Goal: Task Accomplishment & Management: Use online tool/utility

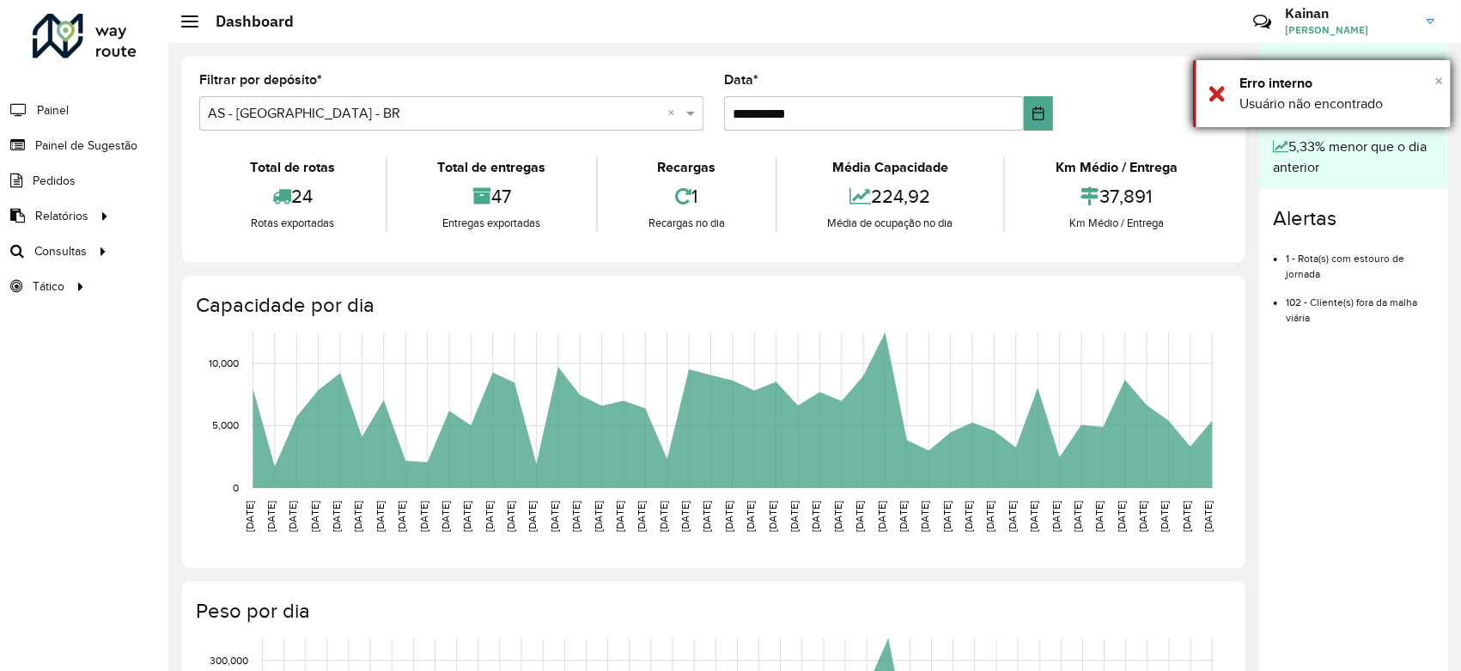
click at [1441, 78] on span "×" at bounding box center [1439, 80] width 9 height 19
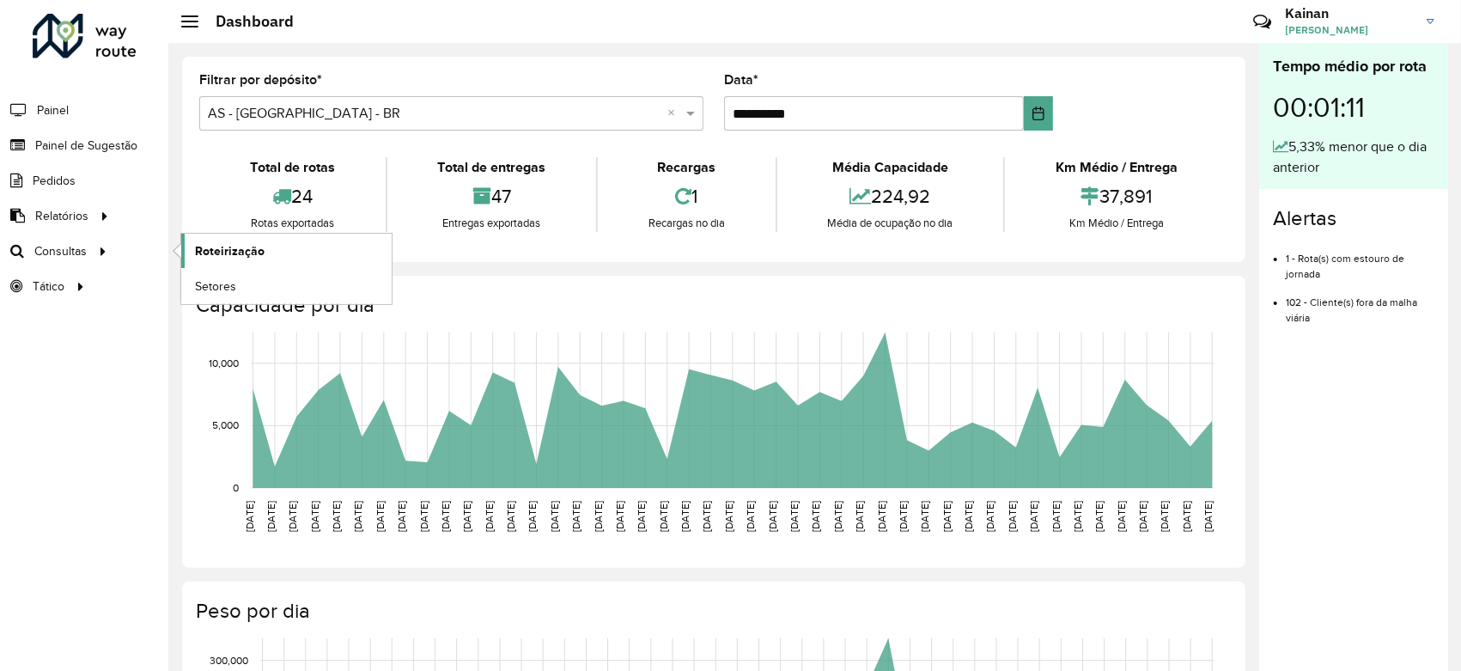
click at [255, 246] on span "Roteirização" at bounding box center [230, 251] width 70 height 18
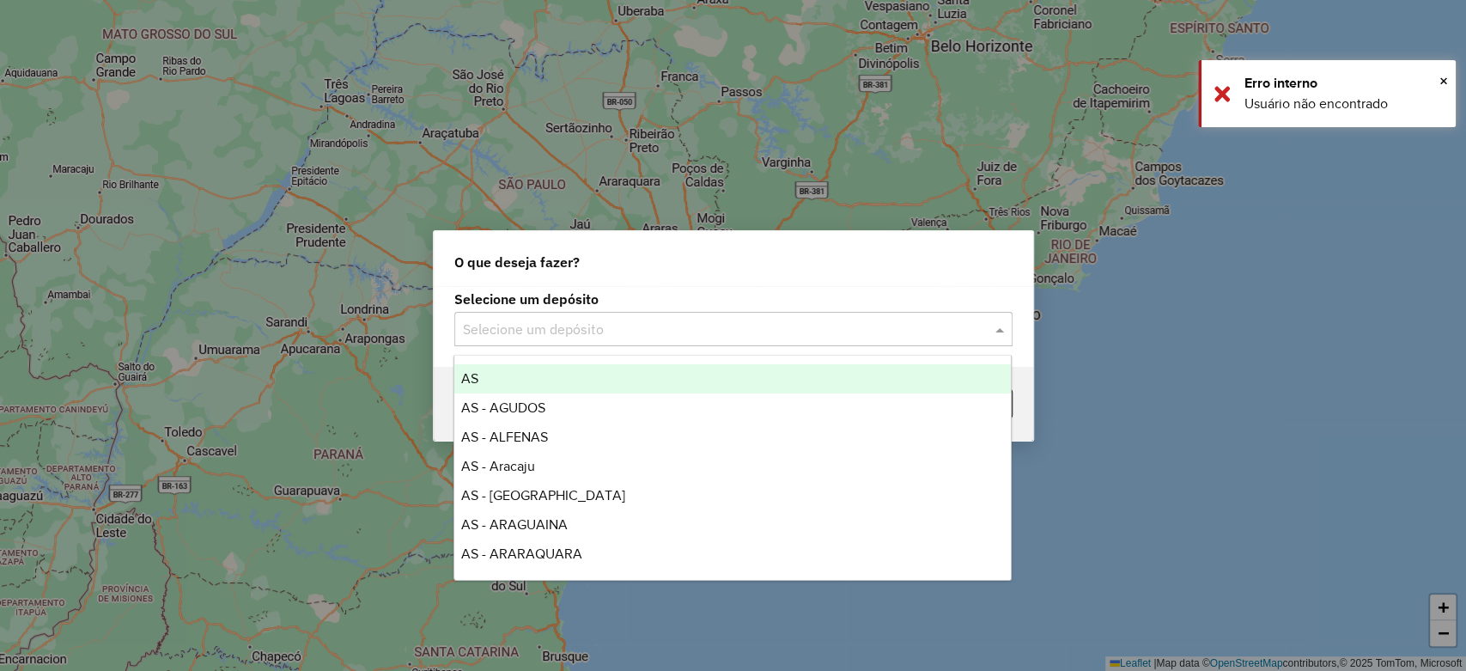
click at [558, 328] on input "text" at bounding box center [716, 330] width 507 height 21
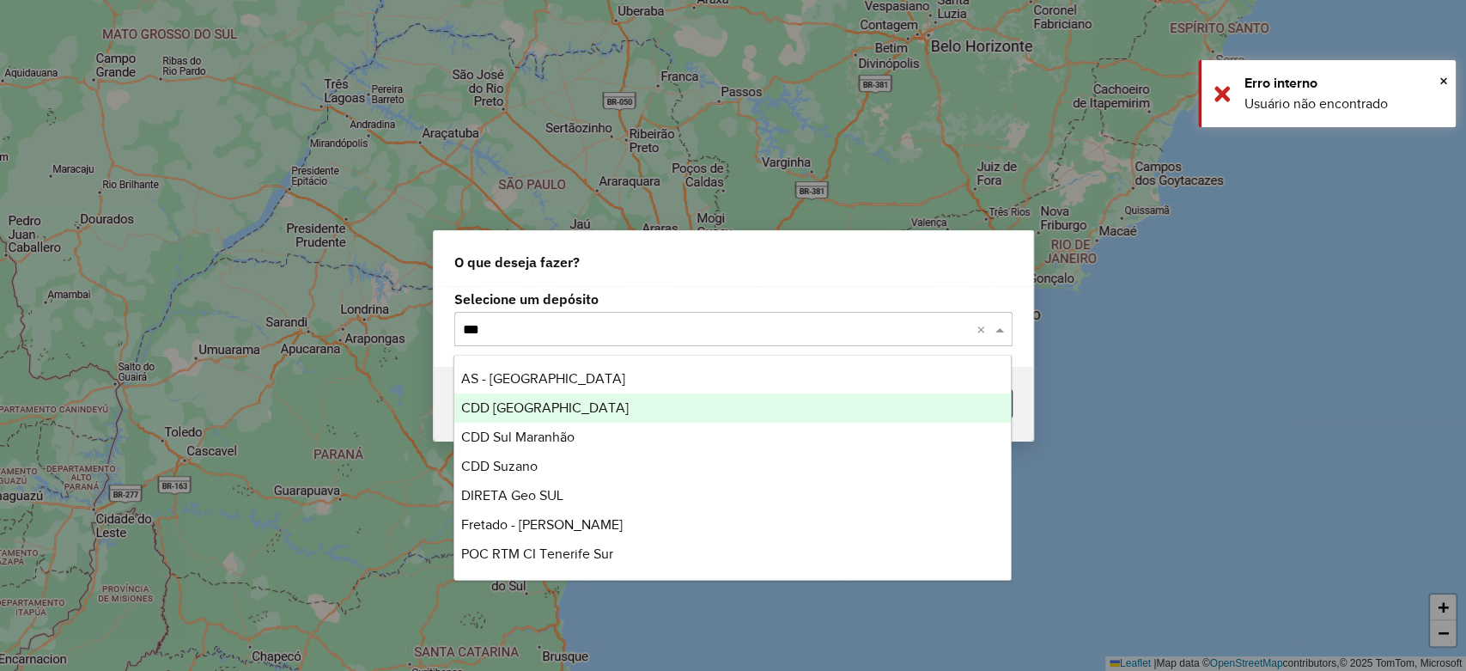
type input "****"
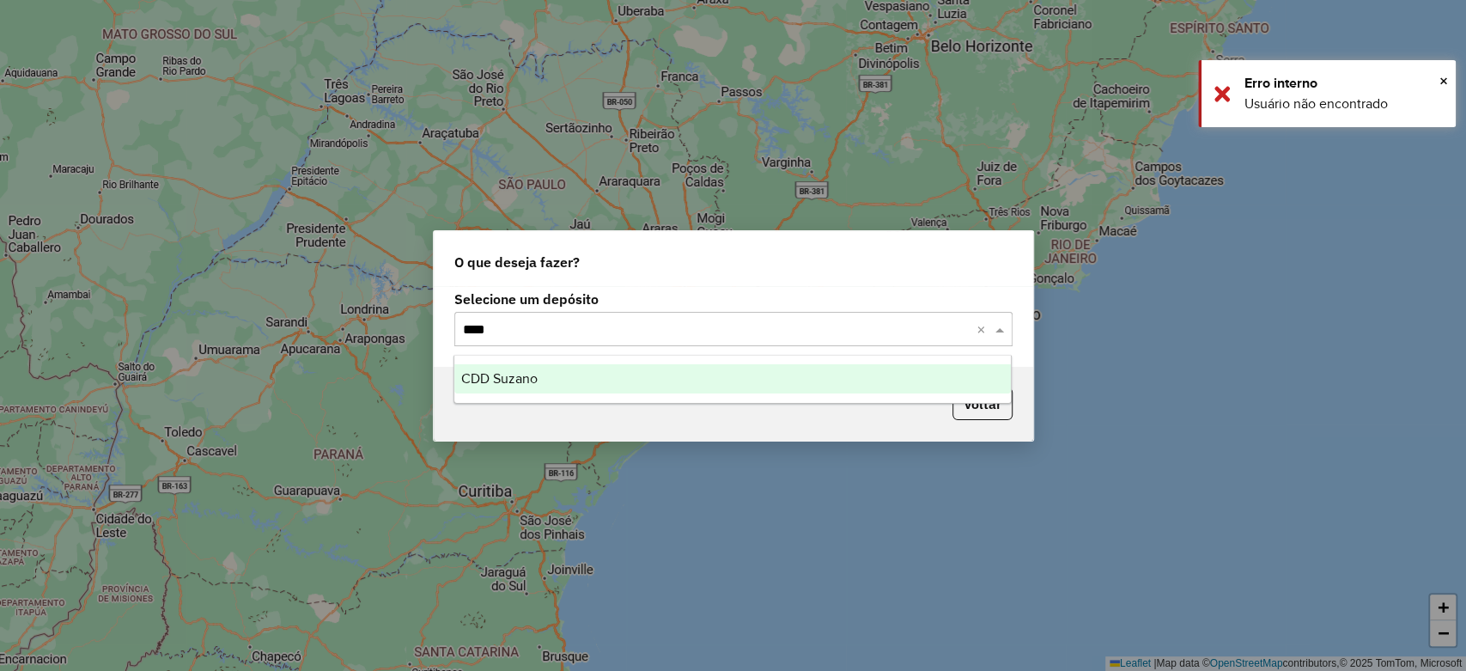
click at [593, 381] on div "CDD Suzano" at bounding box center [732, 378] width 557 height 29
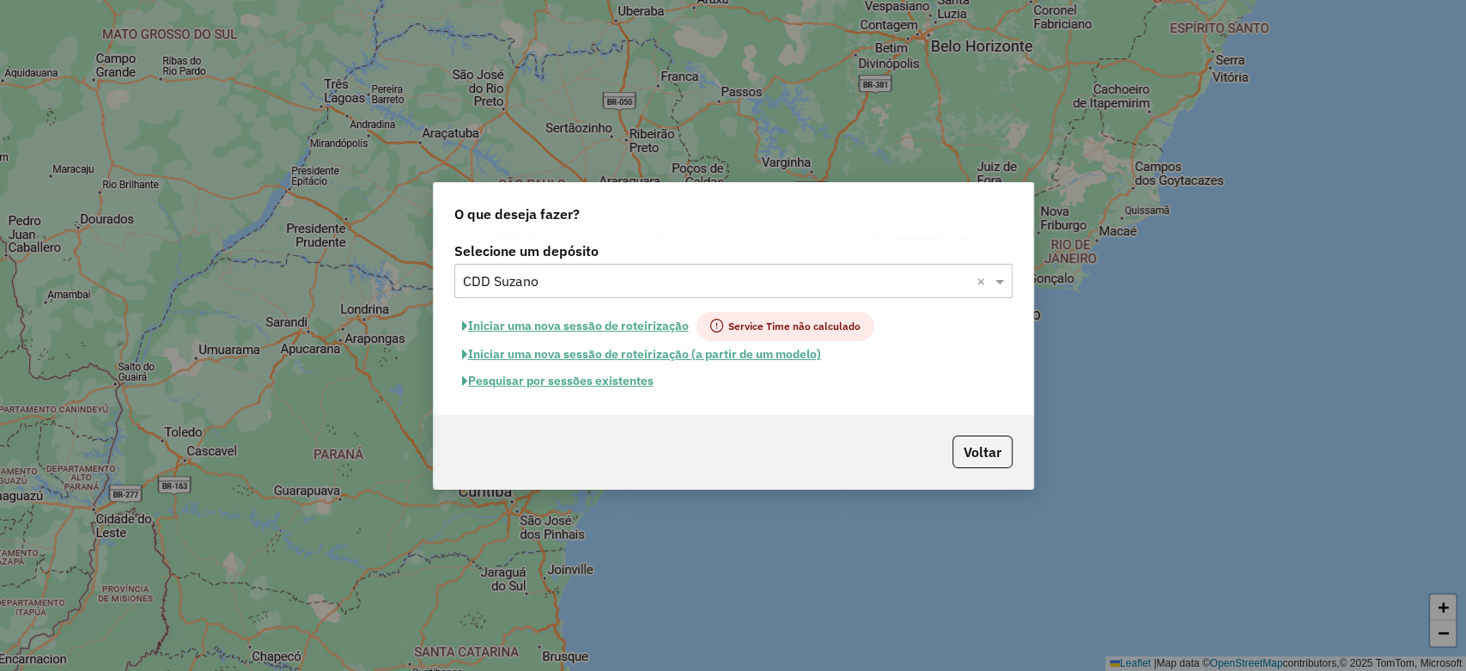
click at [582, 383] on button "Pesquisar por sessões existentes" at bounding box center [557, 381] width 207 height 27
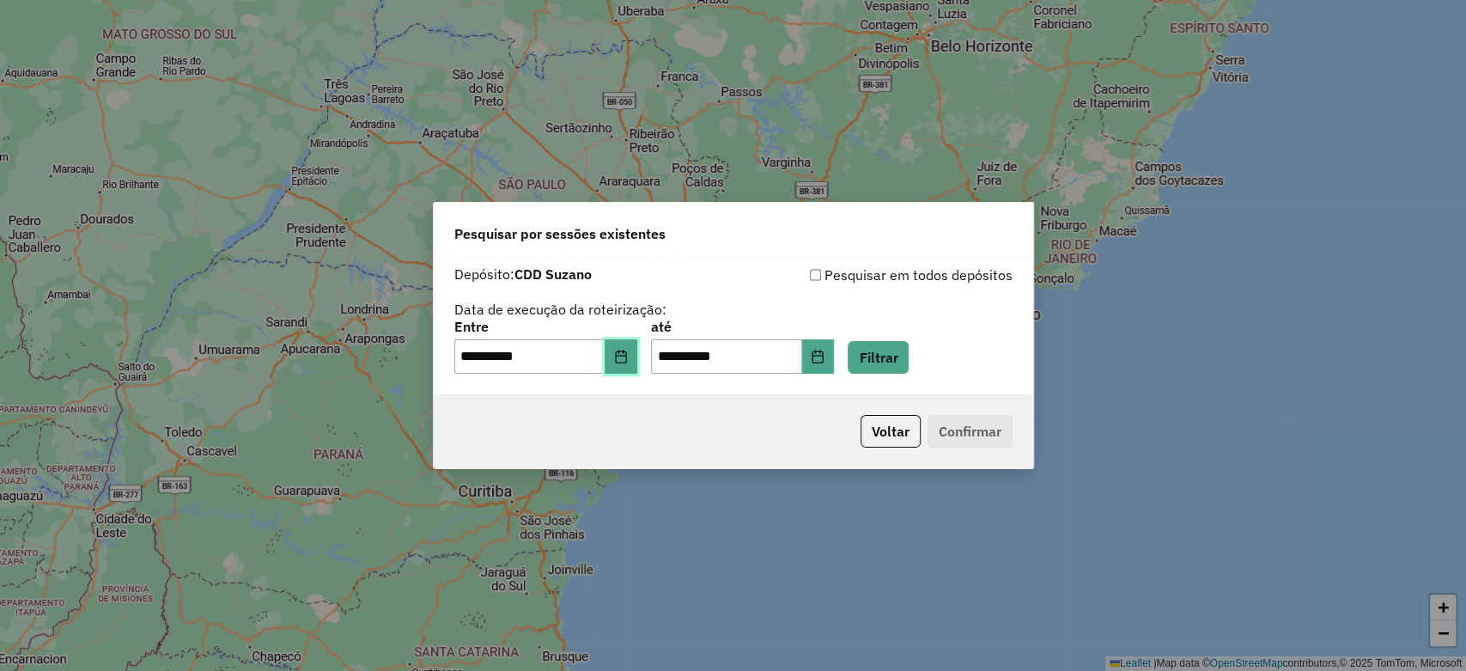
click at [621, 354] on button "Choose Date" at bounding box center [621, 356] width 33 height 34
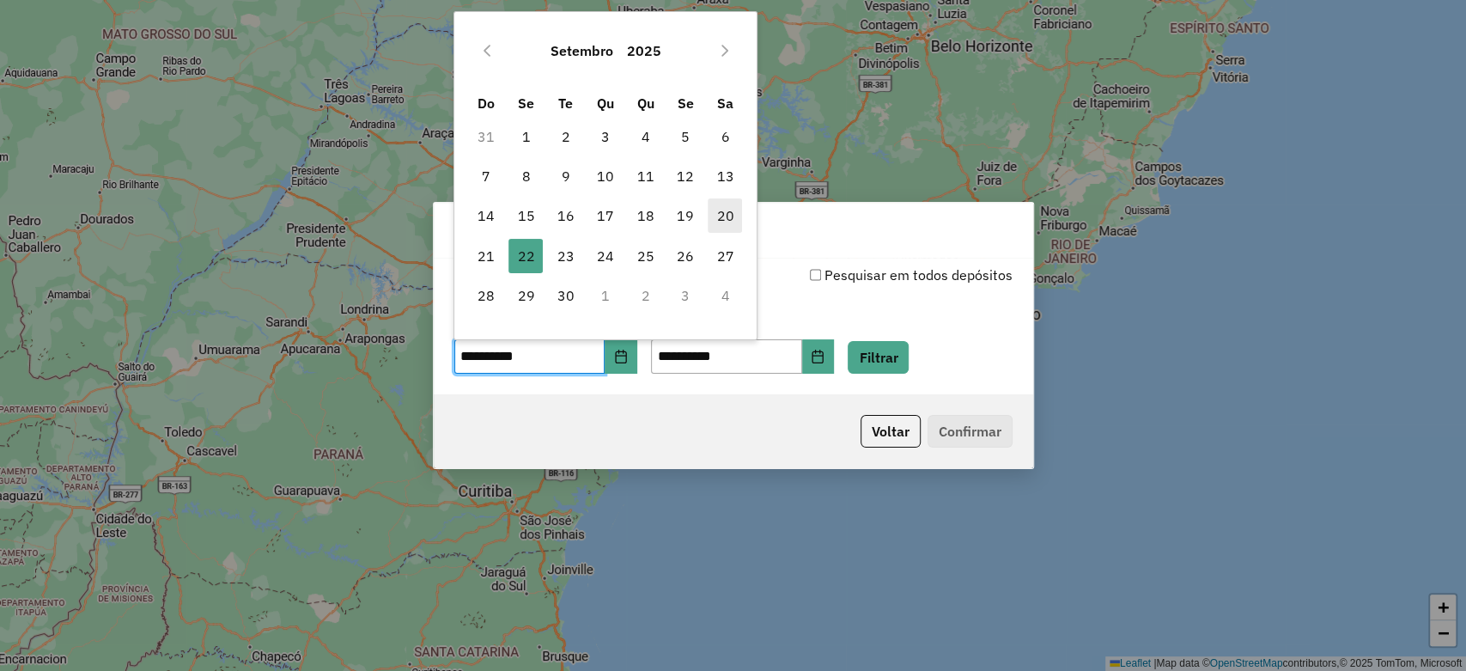
click at [717, 220] on span "20" at bounding box center [725, 215] width 34 height 34
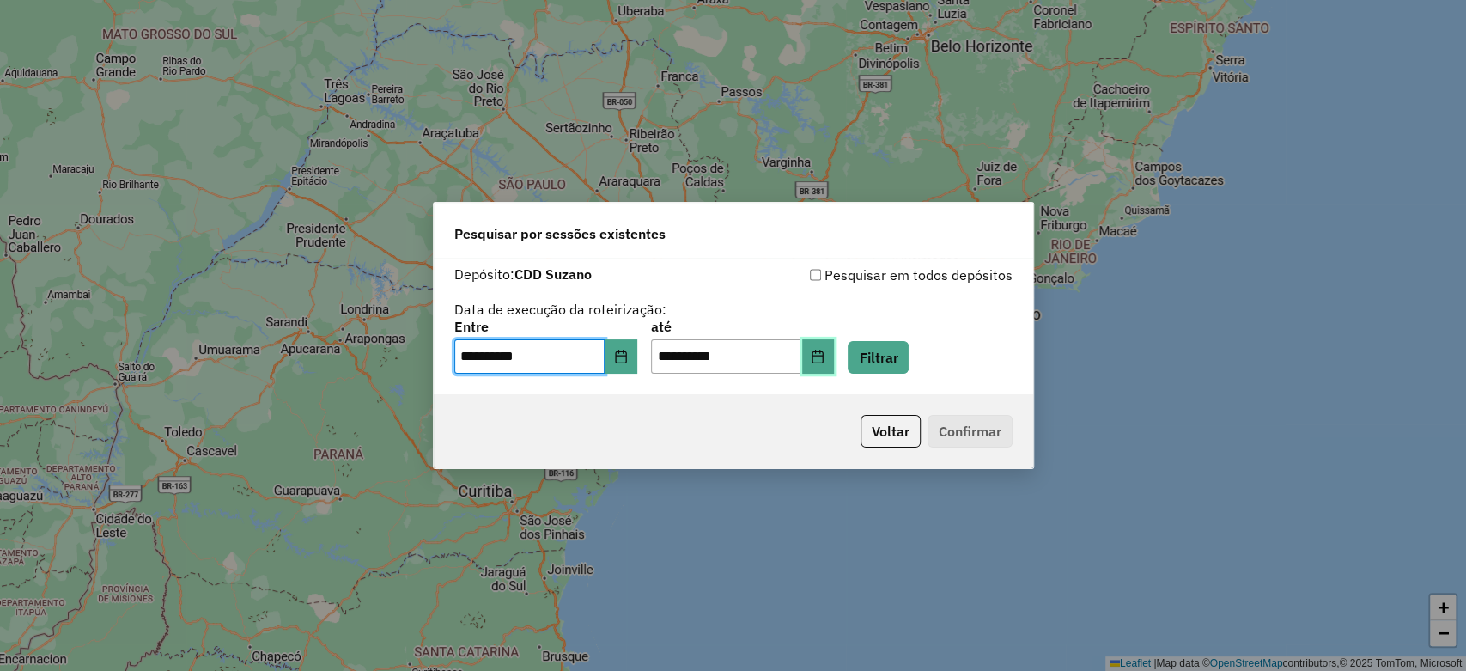
click at [835, 371] on button "Choose Date" at bounding box center [818, 356] width 33 height 34
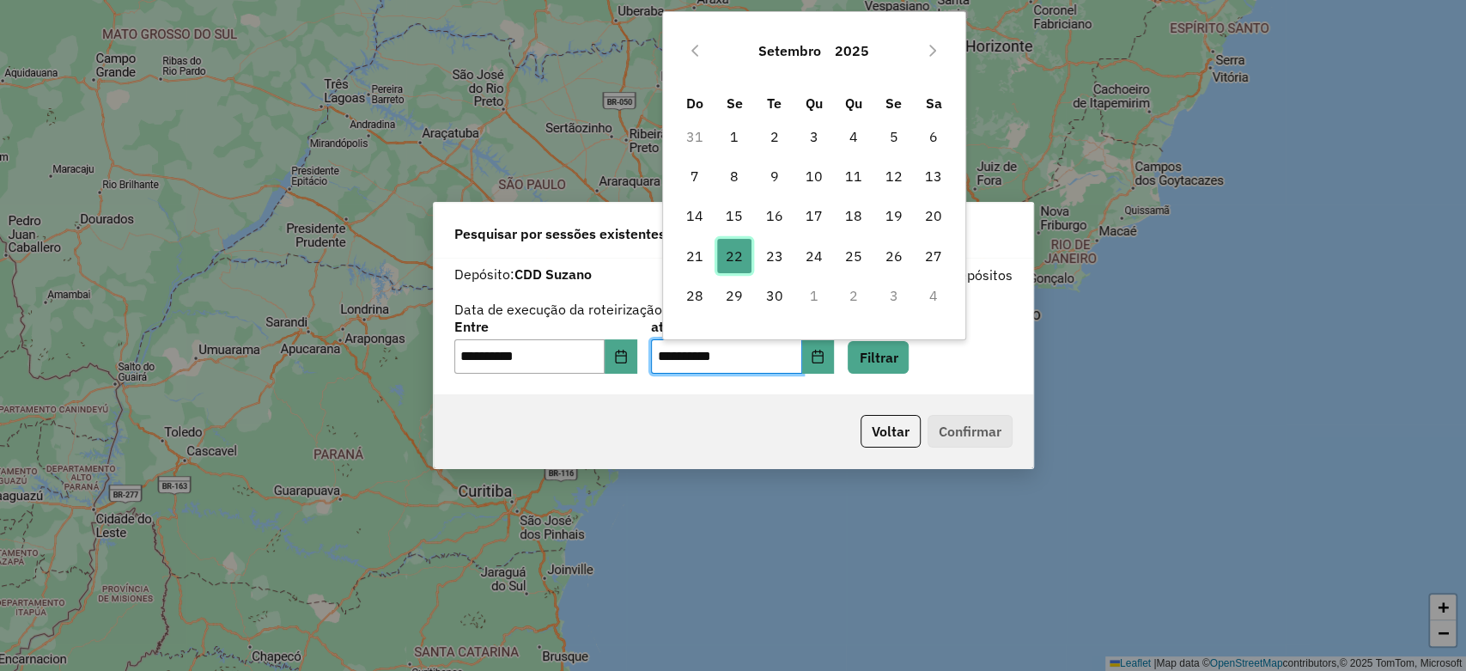
click at [735, 254] on span "22" at bounding box center [734, 256] width 34 height 34
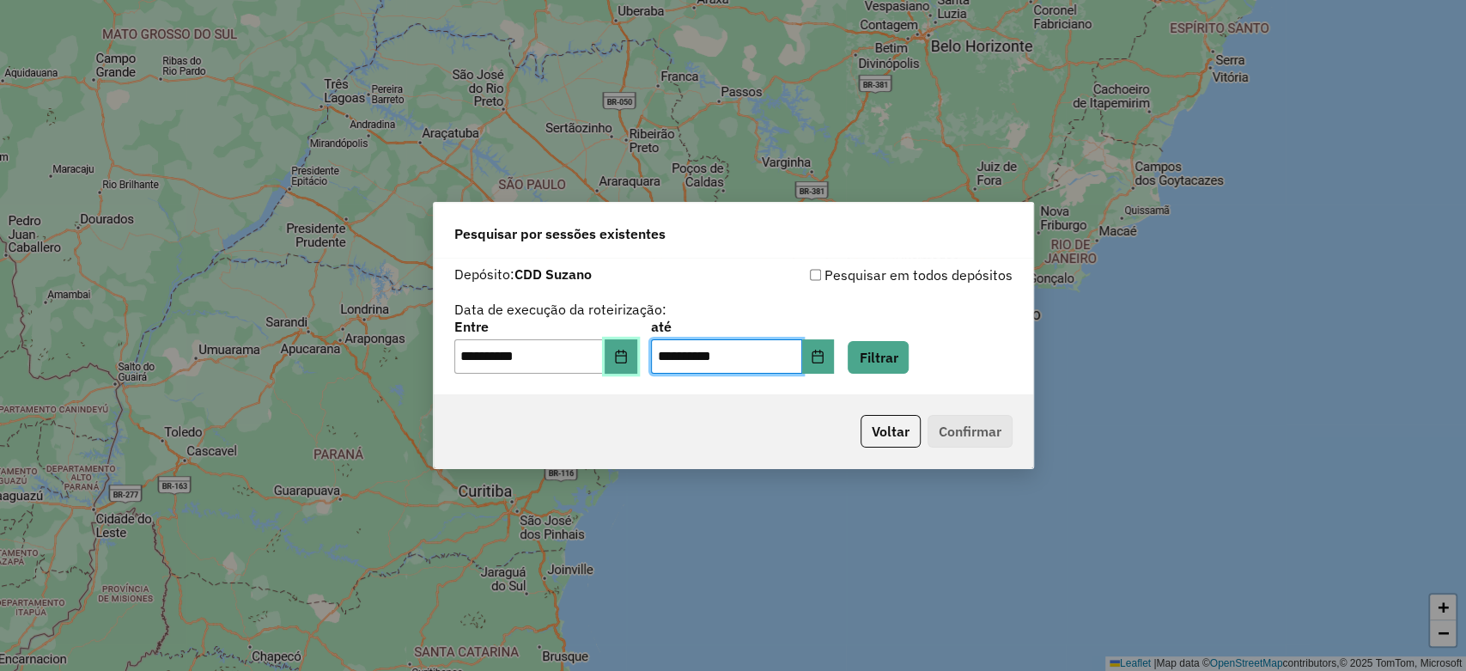
click at [625, 356] on icon "Choose Date" at bounding box center [621, 357] width 14 height 14
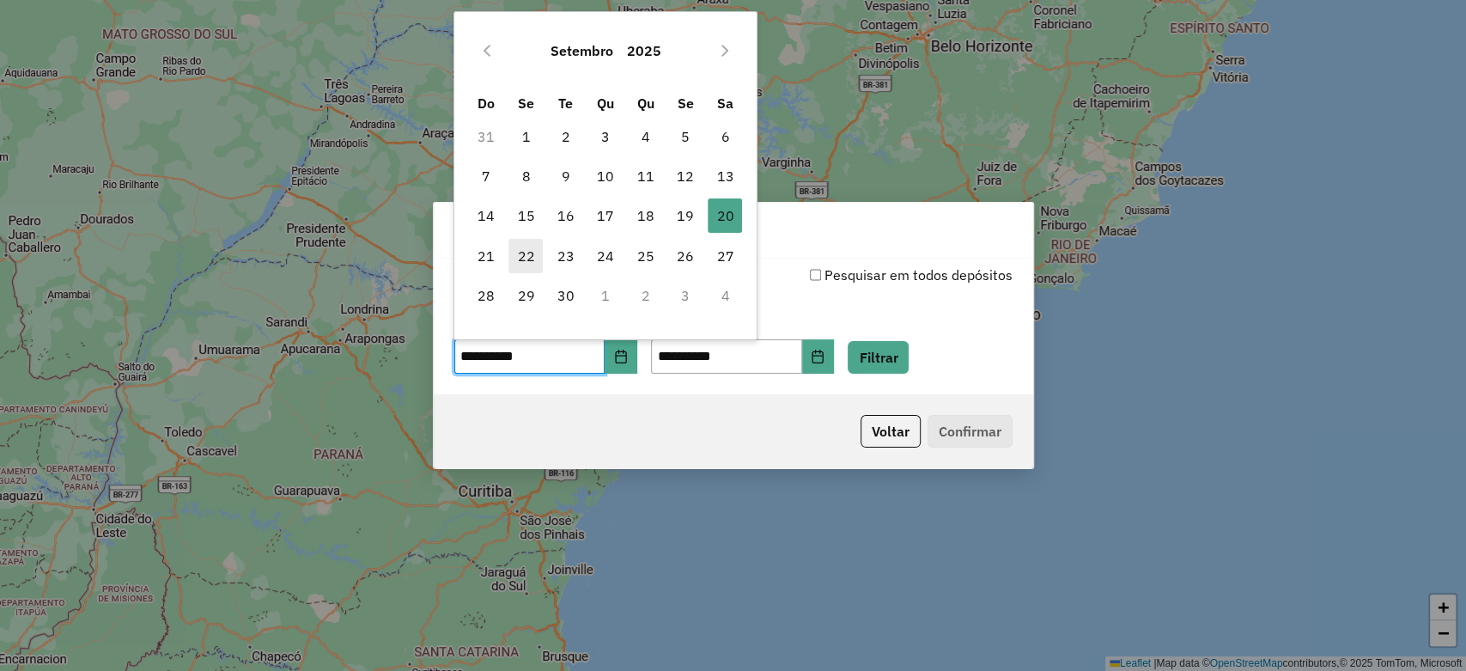
click at [538, 255] on span "22" at bounding box center [526, 256] width 34 height 34
type input "**********"
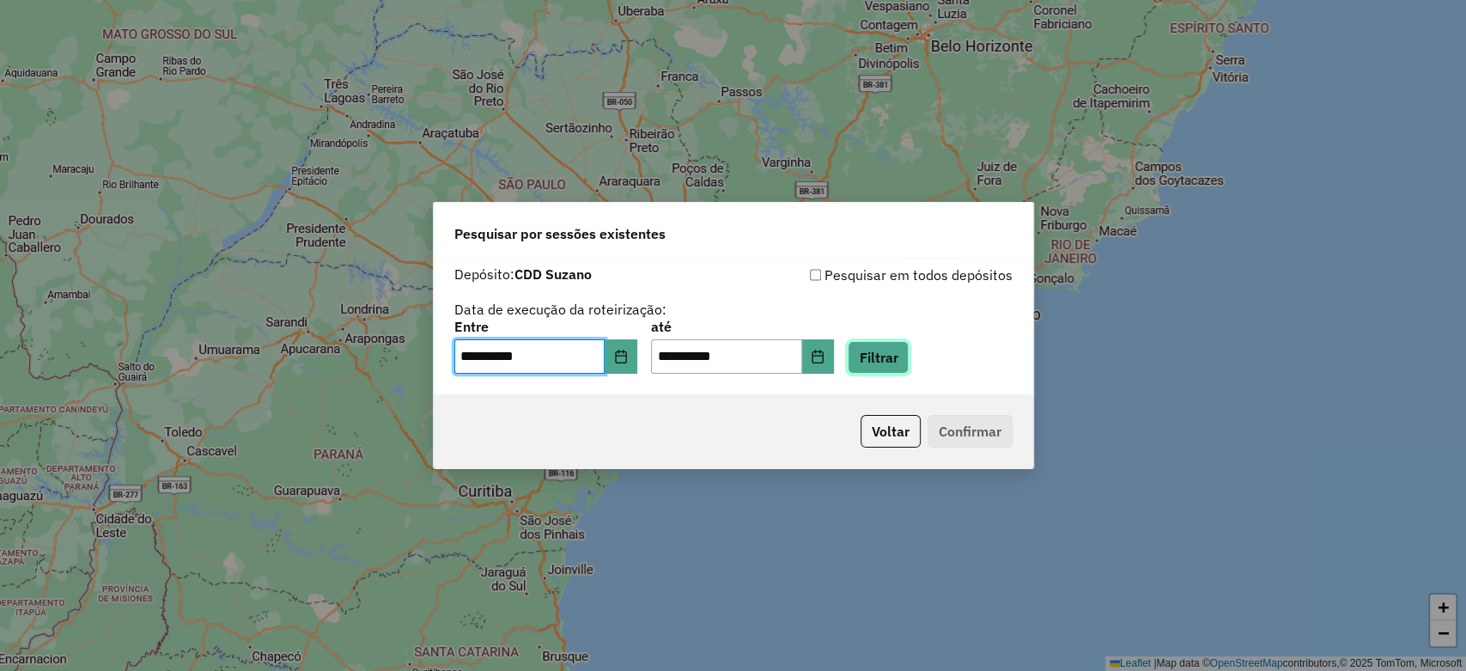
click at [909, 349] on button "Filtrar" at bounding box center [878, 357] width 61 height 33
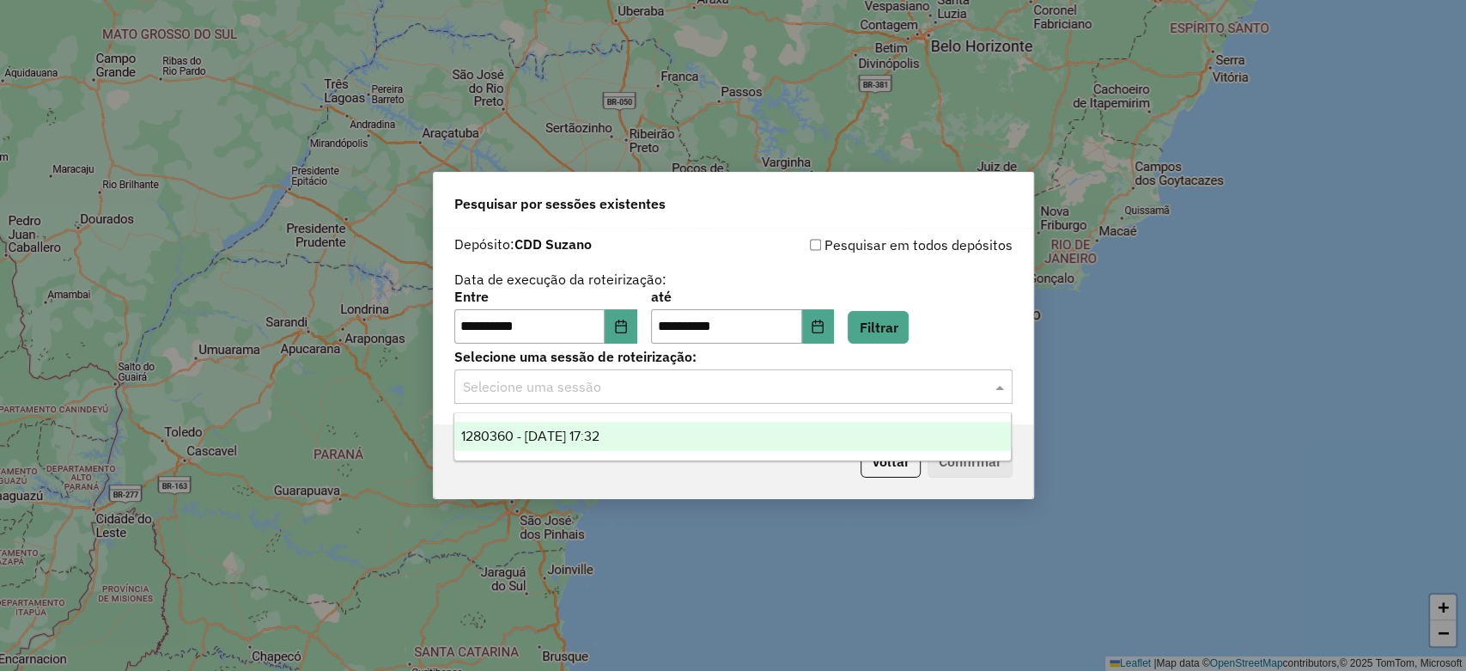
click at [712, 389] on input "text" at bounding box center [716, 387] width 507 height 21
click at [654, 434] on div "1280360 - [DATE] 17:32" at bounding box center [732, 436] width 557 height 29
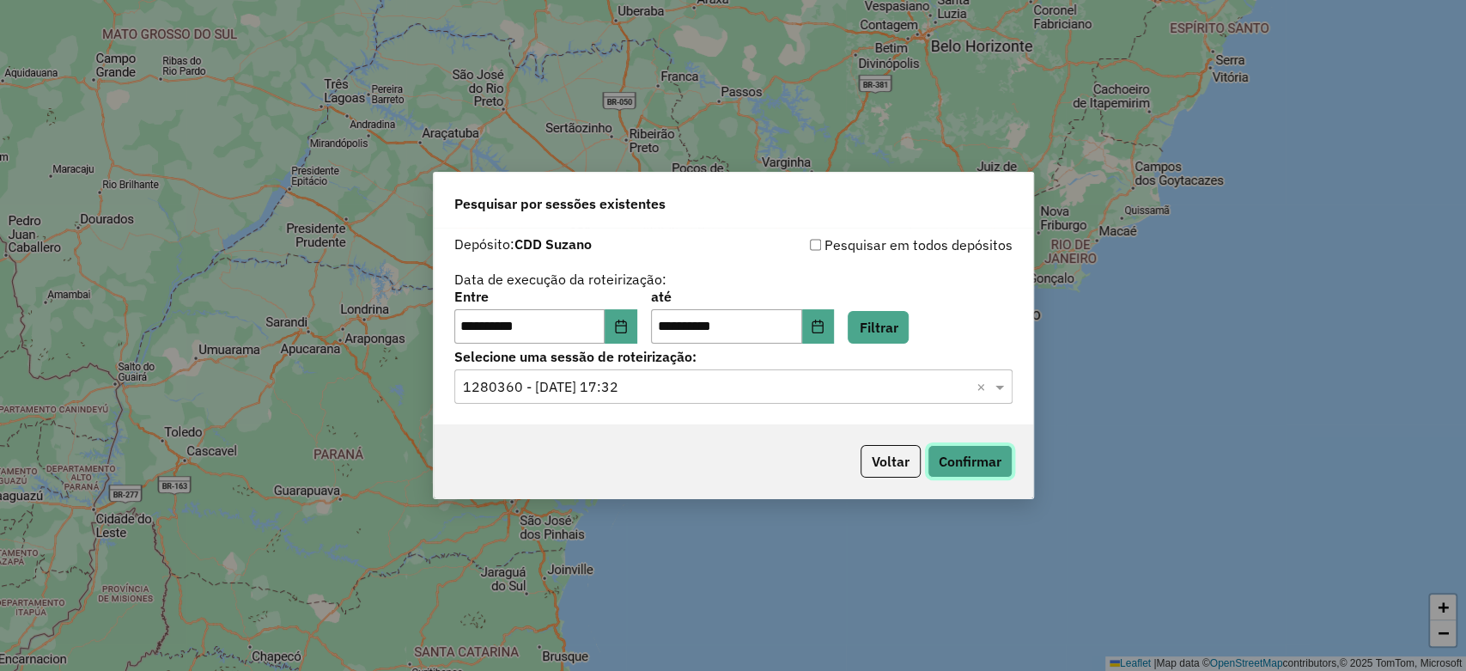
click at [958, 459] on button "Confirmar" at bounding box center [970, 461] width 85 height 33
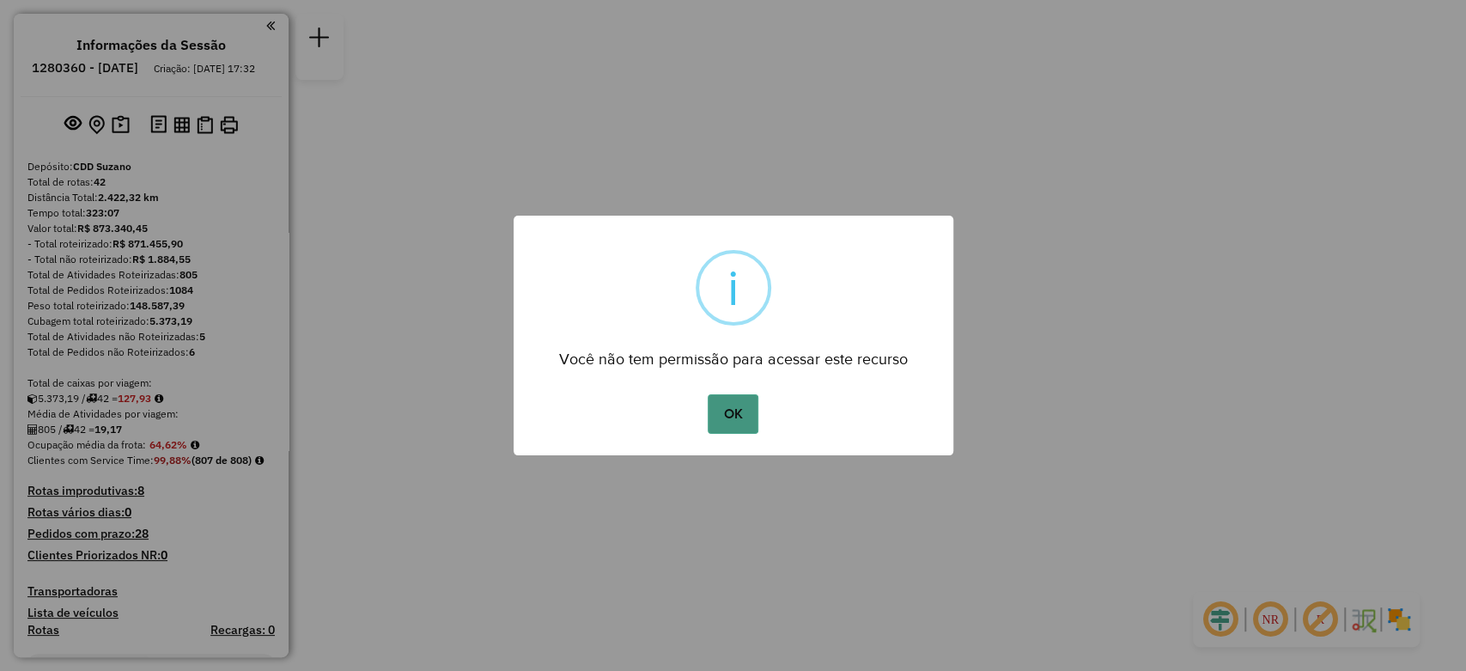
click at [730, 411] on button "OK" at bounding box center [733, 414] width 51 height 40
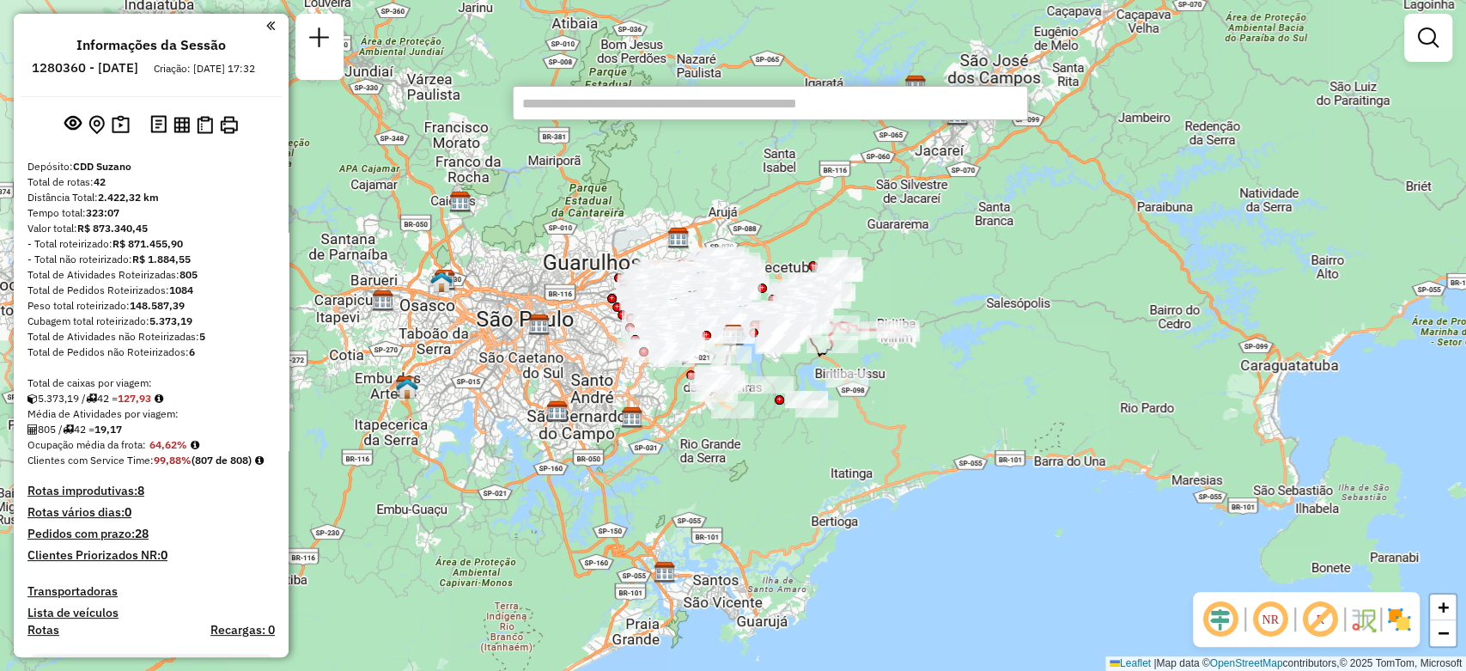
paste input "*****"
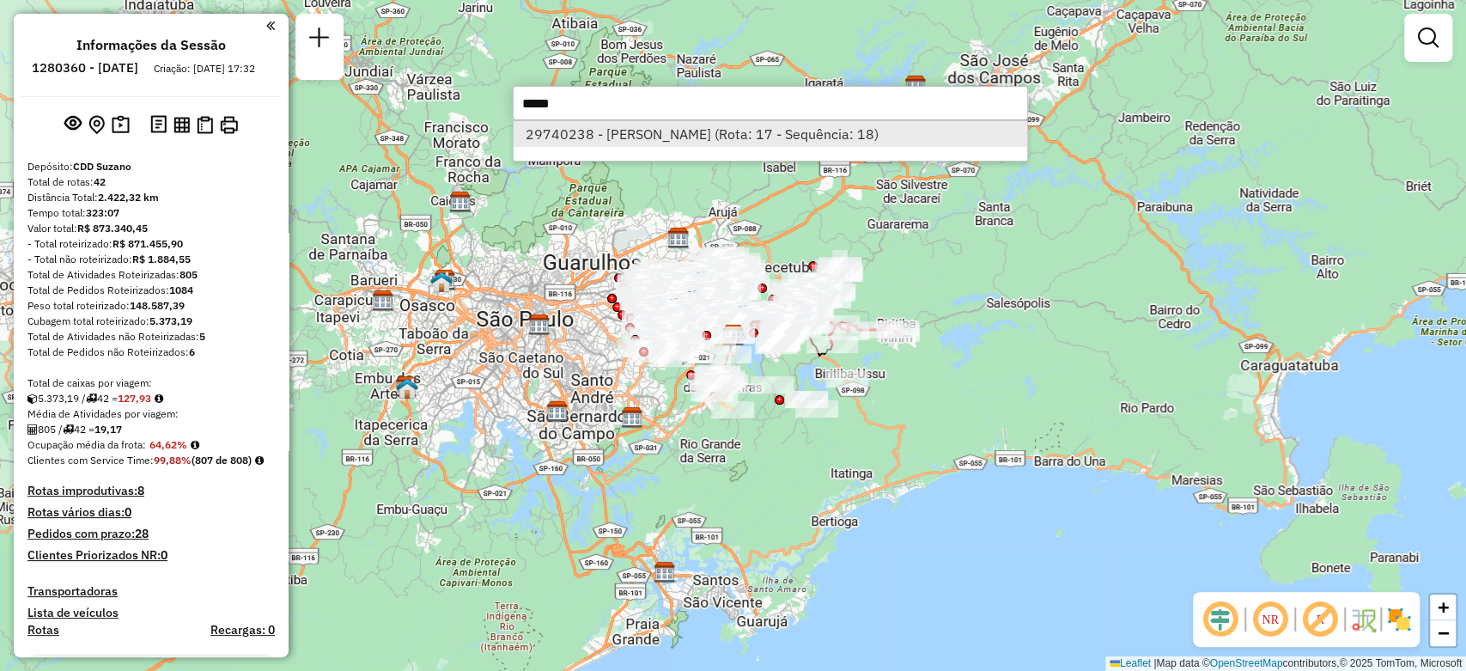
type input "*****"
click at [594, 139] on li "29740238 - MISAEL PESSOA (Rota: 17 - Sequência: 18)" at bounding box center [771, 134] width 514 height 26
select select "**********"
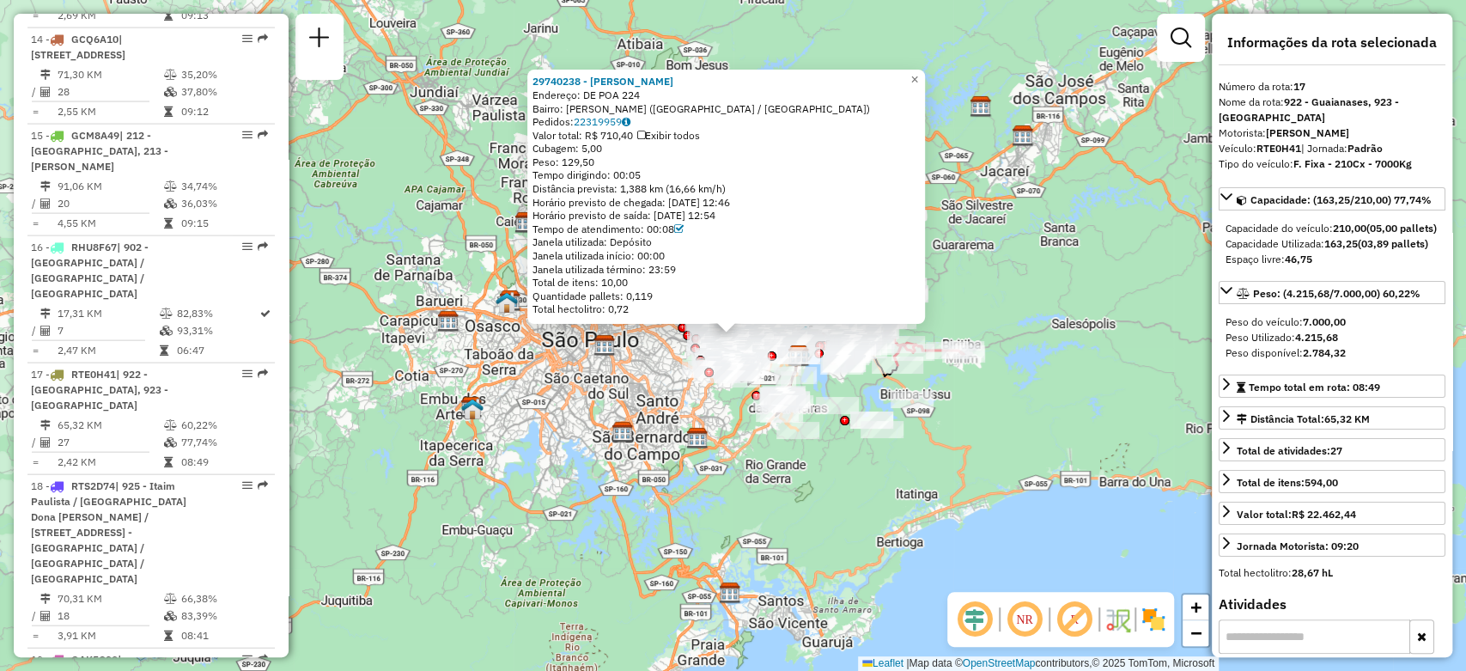
scroll to position [2603, 0]
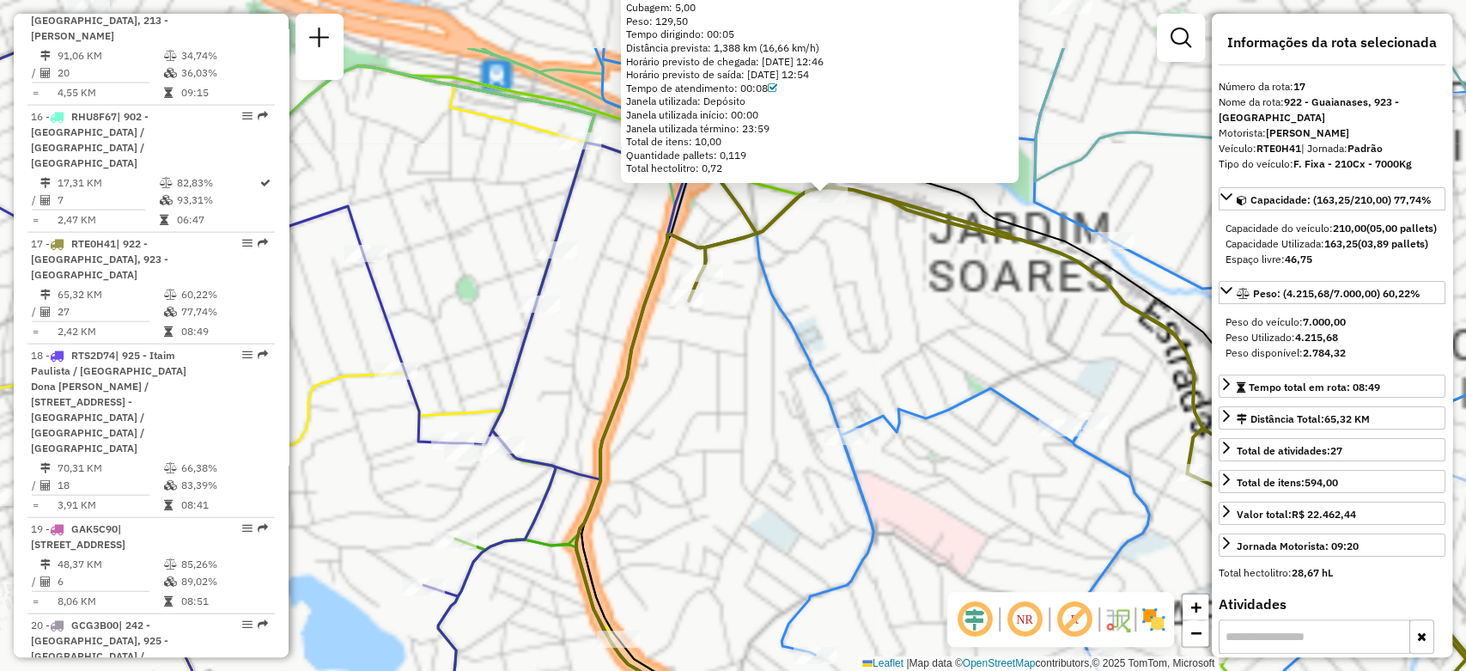
drag, startPoint x: 777, startPoint y: 336, endPoint x: 765, endPoint y: 362, distance: 28.1
click at [765, 362] on div "29740238 - MISAEL PESSOA Endereço: DE POA 224 Bairro: JARDIM SOARES (SAO PAULO …" at bounding box center [733, 335] width 1466 height 671
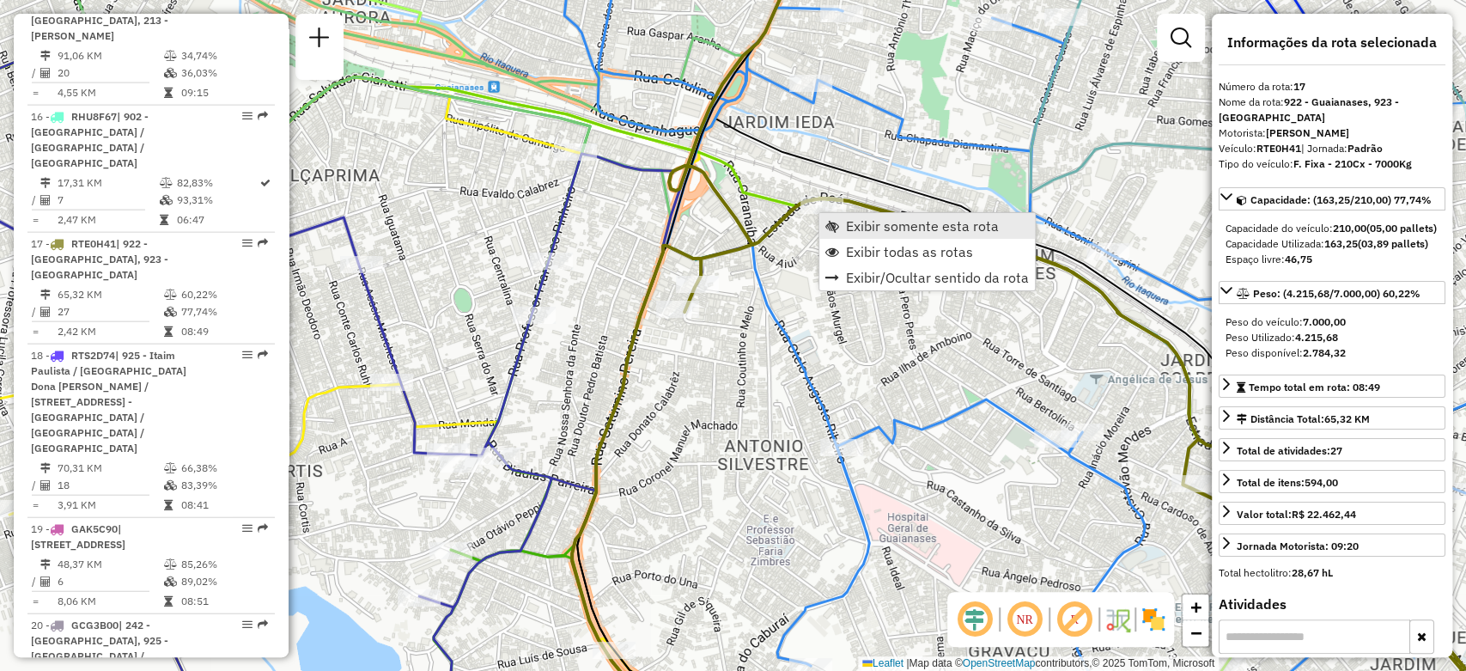
click at [869, 232] on span "Exibir somente esta rota" at bounding box center [922, 226] width 153 height 14
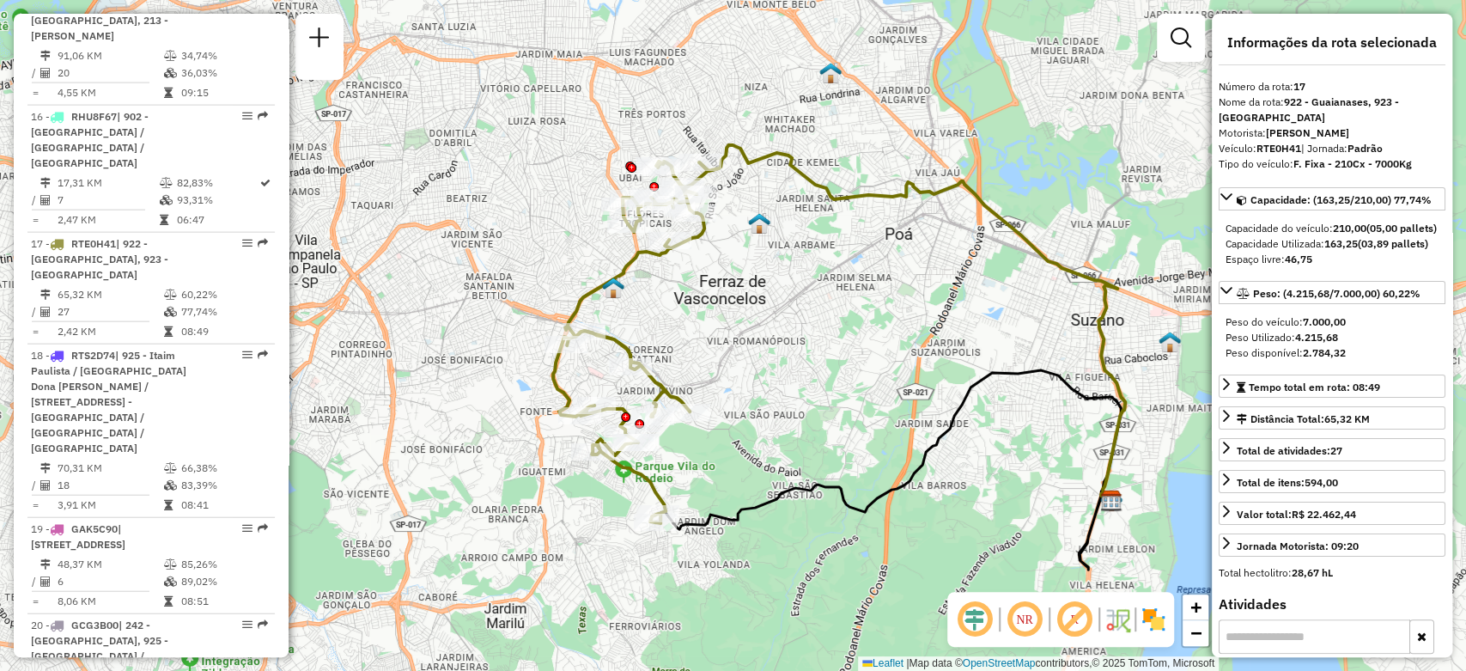
drag, startPoint x: 726, startPoint y: 337, endPoint x: 832, endPoint y: 358, distance: 107.8
click at [832, 358] on div "Janela de atendimento Grade de atendimento Capacidade Transportadoras Veículos …" at bounding box center [733, 335] width 1466 height 671
